Goal: Task Accomplishment & Management: Use online tool/utility

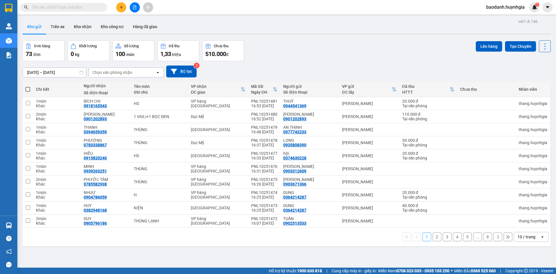
paste input "0896494385"
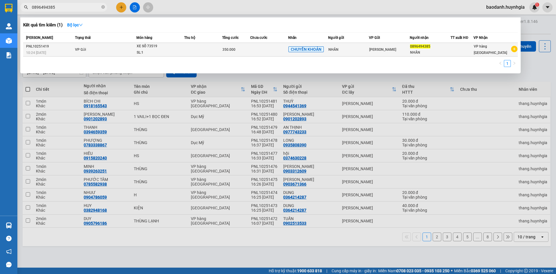
type input "0896494385"
click at [108, 47] on td "VP Gửi" at bounding box center [105, 50] width 63 height 14
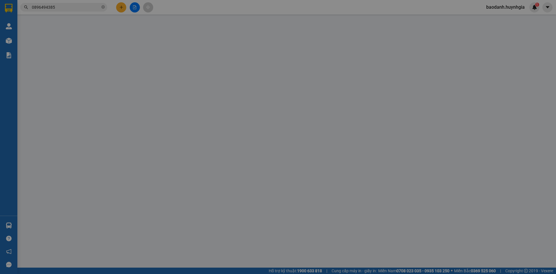
type input "NHÂN"
type input "0896494385"
type input "NHÂN"
type input "350.000"
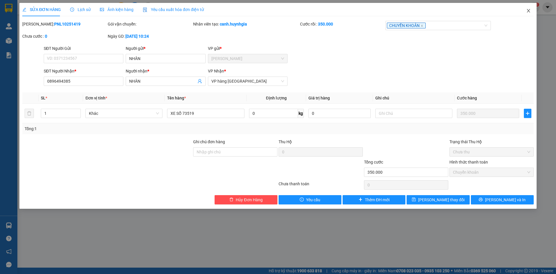
click at [530, 10] on icon "close" at bounding box center [528, 10] width 3 height 3
click at [530, 10] on div "baodanh.huynhgia 1" at bounding box center [510, 7] width 58 height 10
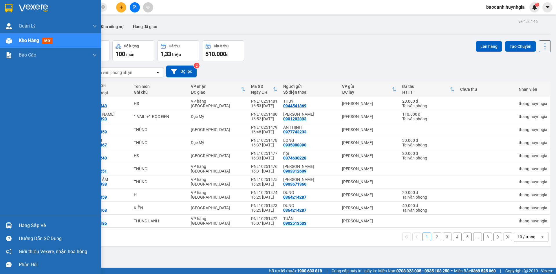
click at [44, 225] on div "Hàng sắp về" at bounding box center [58, 225] width 78 height 9
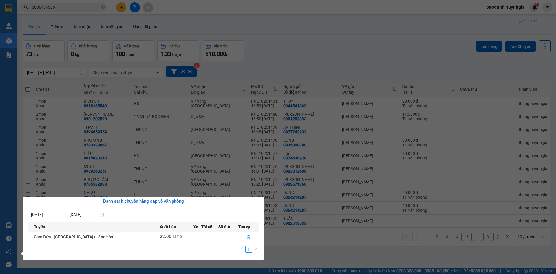
click at [281, 24] on section "Kết quả tìm kiếm ( 1 ) Bộ lọc Mã ĐH Trạng thái Món hàng Thu hộ Tổng cước Chưa c…" at bounding box center [278, 137] width 556 height 274
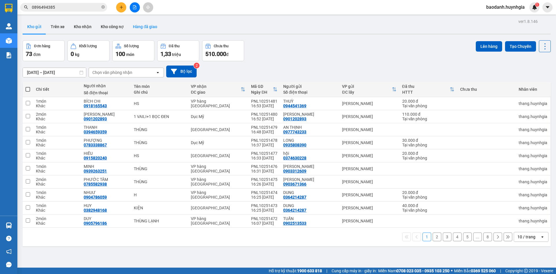
click at [153, 28] on button "Hàng đã giao" at bounding box center [145, 27] width 34 height 14
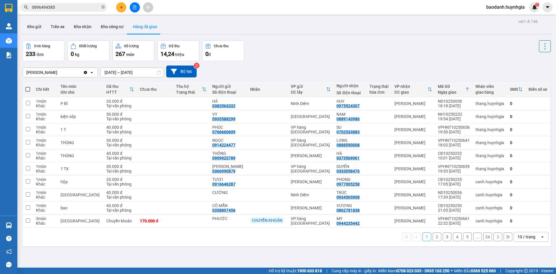
click at [521, 236] on div "10 / trang" at bounding box center [526, 237] width 18 height 6
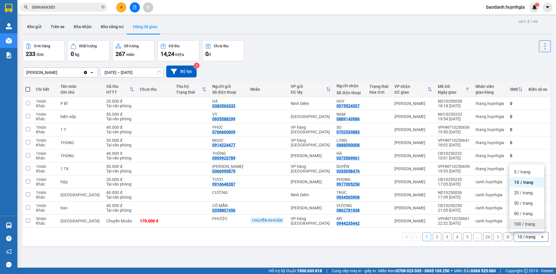
click at [522, 224] on span "100 / trang" at bounding box center [524, 224] width 21 height 6
